Goal: Obtain resource: Download file/media

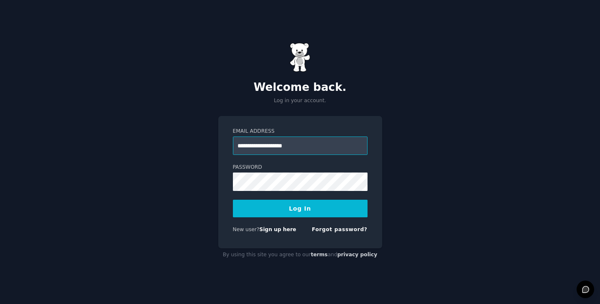
click at [305, 153] on input "**********" at bounding box center [300, 145] width 135 height 18
type input "**********"
click at [269, 204] on button "Log In" at bounding box center [300, 209] width 135 height 18
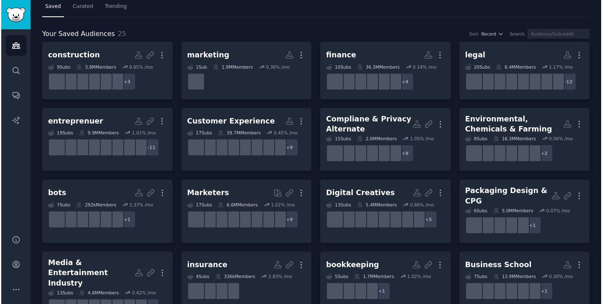
scroll to position [26, 0]
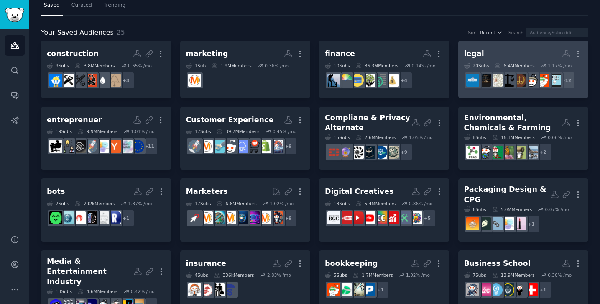
click at [493, 46] on link "legal More 20 Sub s 6.4M Members 1.17 % /mo + 12" at bounding box center [523, 69] width 131 height 57
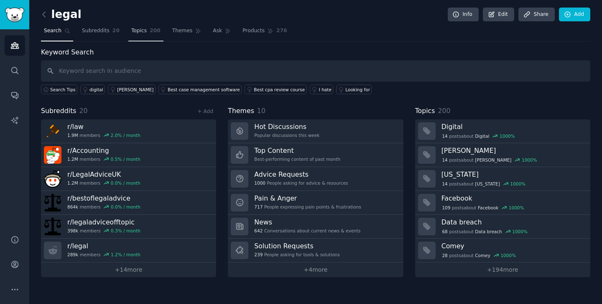
click at [150, 33] on span "200" at bounding box center [155, 31] width 11 height 8
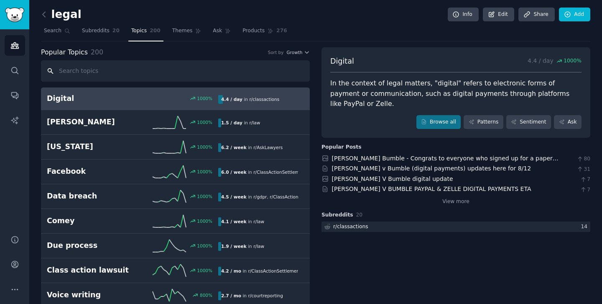
click at [138, 71] on input "text" at bounding box center [175, 70] width 269 height 21
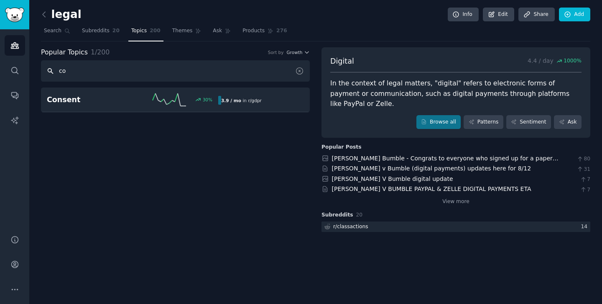
type input "c"
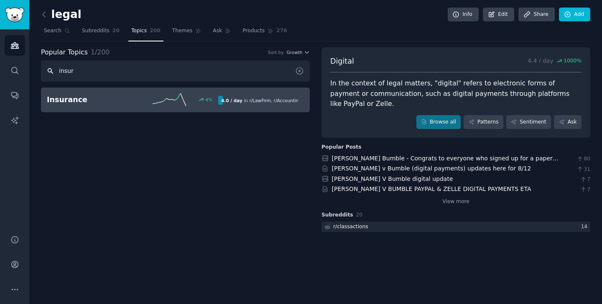
type input "insur"
click at [131, 97] on h2 "Insurance" at bounding box center [90, 100] width 86 height 10
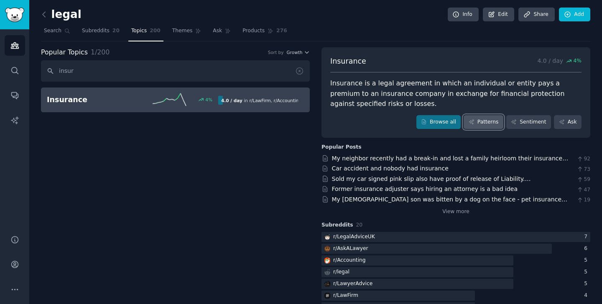
click at [499, 123] on link "Patterns" at bounding box center [483, 122] width 39 height 14
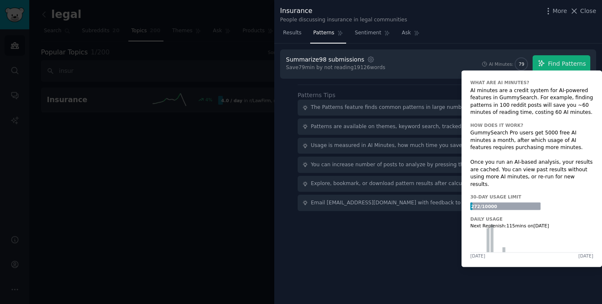
click at [527, 64] on span "79" at bounding box center [522, 64] width 12 height 6
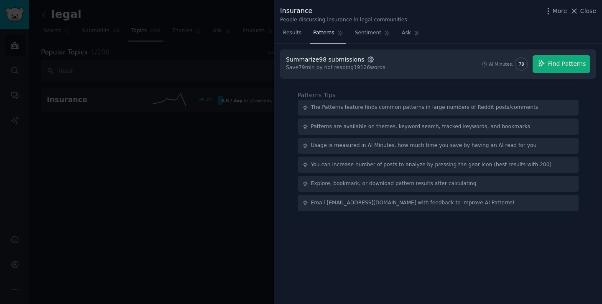
click at [367, 62] on icon "button" at bounding box center [371, 60] width 8 height 8
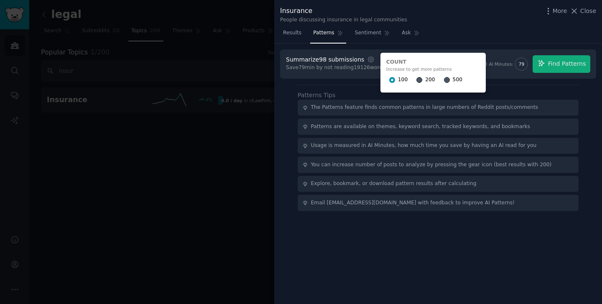
click at [419, 81] on div "200" at bounding box center [426, 79] width 18 height 13
click at [417, 80] on input "200" at bounding box center [420, 80] width 6 height 6
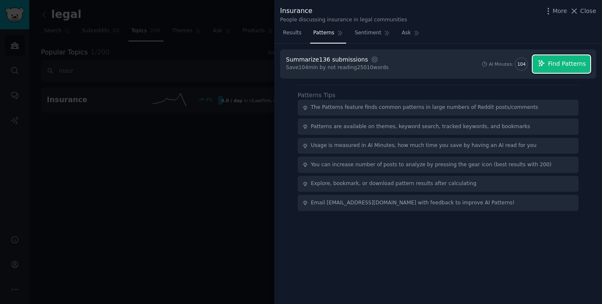
click at [556, 62] on span "Find Patterns" at bounding box center [567, 63] width 38 height 9
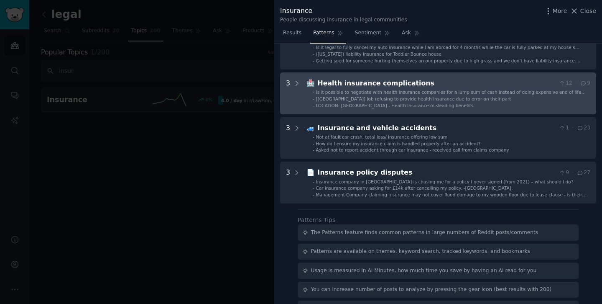
scroll to position [362, 0]
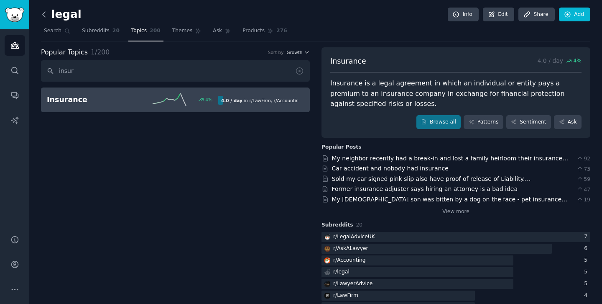
click at [43, 13] on icon at bounding box center [44, 14] width 3 height 5
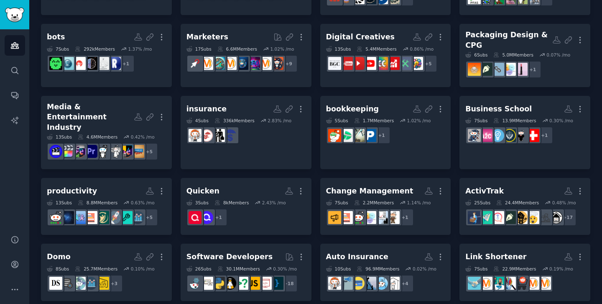
scroll to position [181, 0]
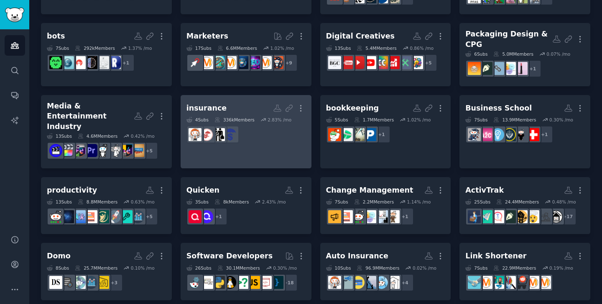
click at [292, 140] on link "insurance More 4 Sub s 336k Members 2.83 % /mo" at bounding box center [246, 131] width 131 height 73
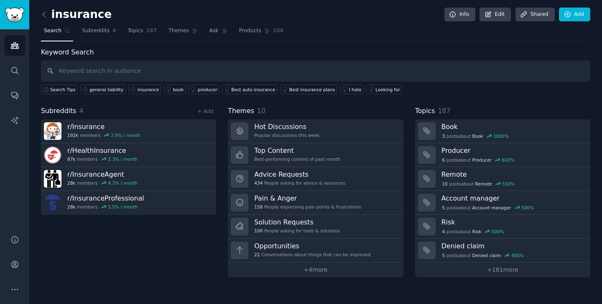
click at [209, 69] on input "text" at bounding box center [316, 70] width 550 height 21
click at [138, 33] on span "Topics" at bounding box center [135, 31] width 15 height 8
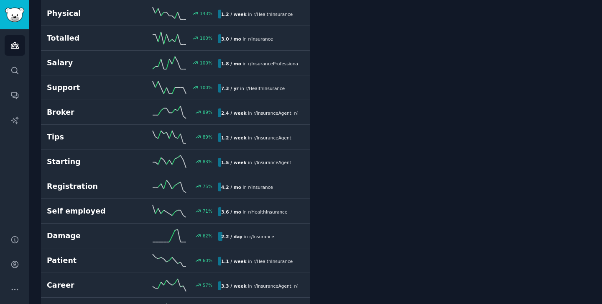
scroll to position [695, 0]
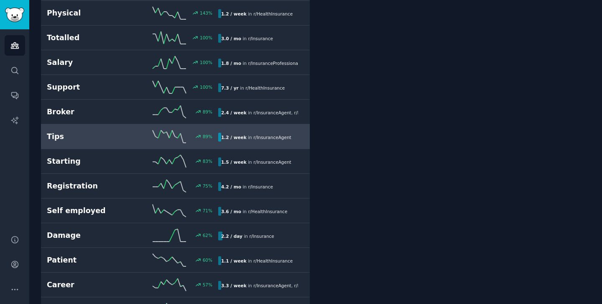
click at [137, 130] on div "89 %" at bounding box center [176, 136] width 86 height 13
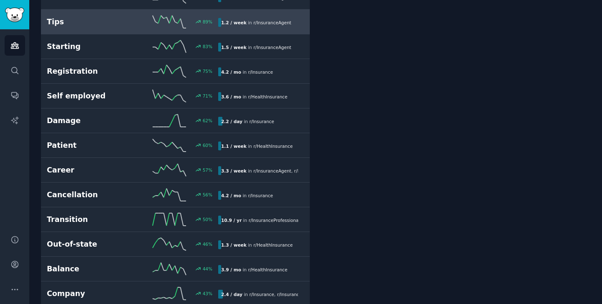
scroll to position [856, 0]
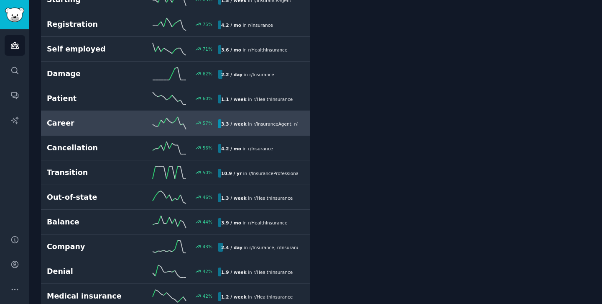
click at [240, 119] on div "3.3 / week in r/ InsuranceAgent , r/ InsuranceProfessional" at bounding box center [258, 123] width 80 height 9
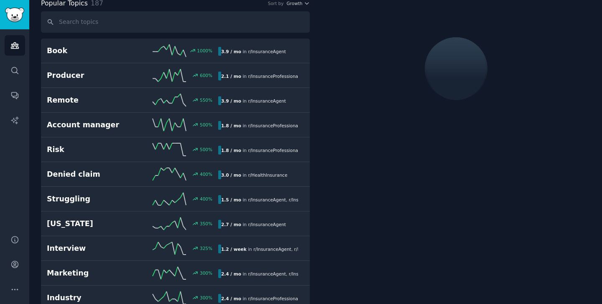
scroll to position [47, 0]
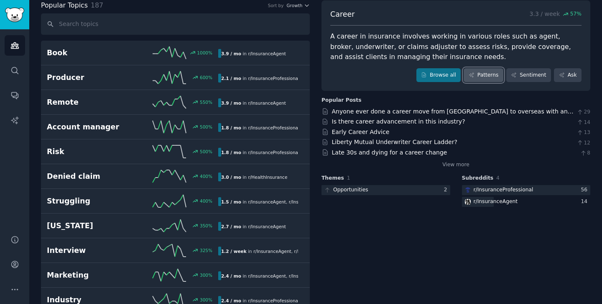
click at [478, 73] on link "Patterns" at bounding box center [483, 75] width 39 height 14
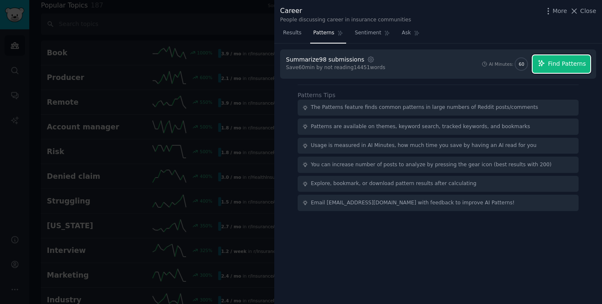
click at [555, 69] on button "Find Patterns" at bounding box center [562, 64] width 58 height 18
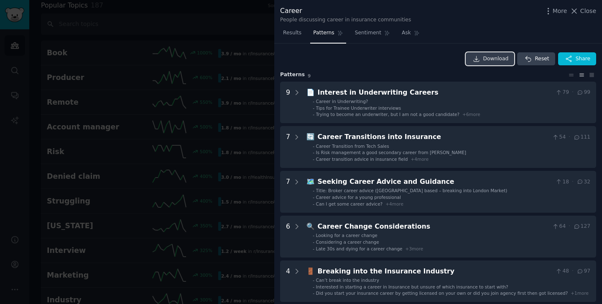
click at [493, 56] on span "Download" at bounding box center [497, 59] width 26 height 8
